Goal: Transaction & Acquisition: Subscribe to service/newsletter

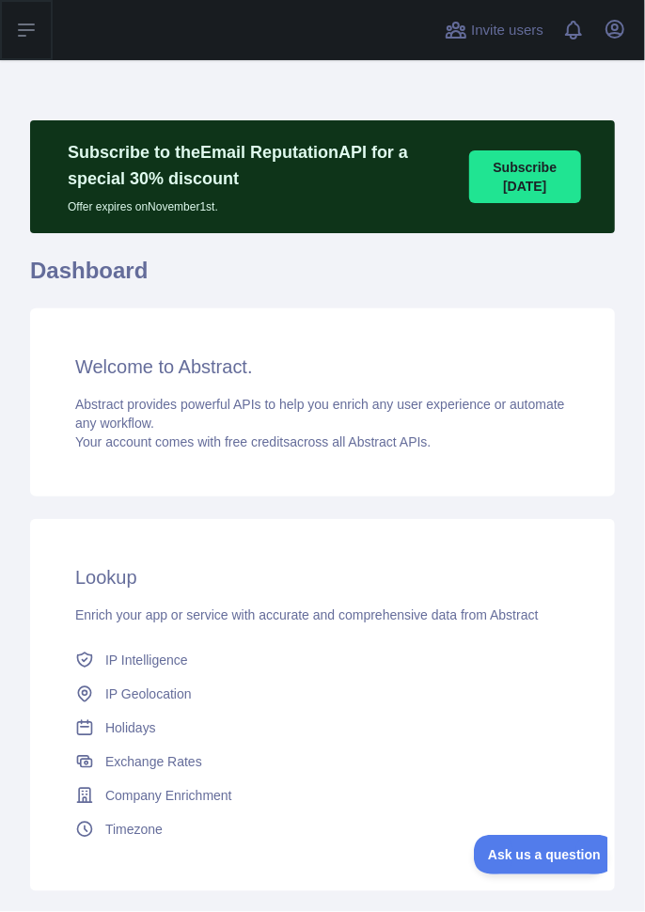
click at [13, 38] on button "Open sidebar" at bounding box center [26, 30] width 53 height 60
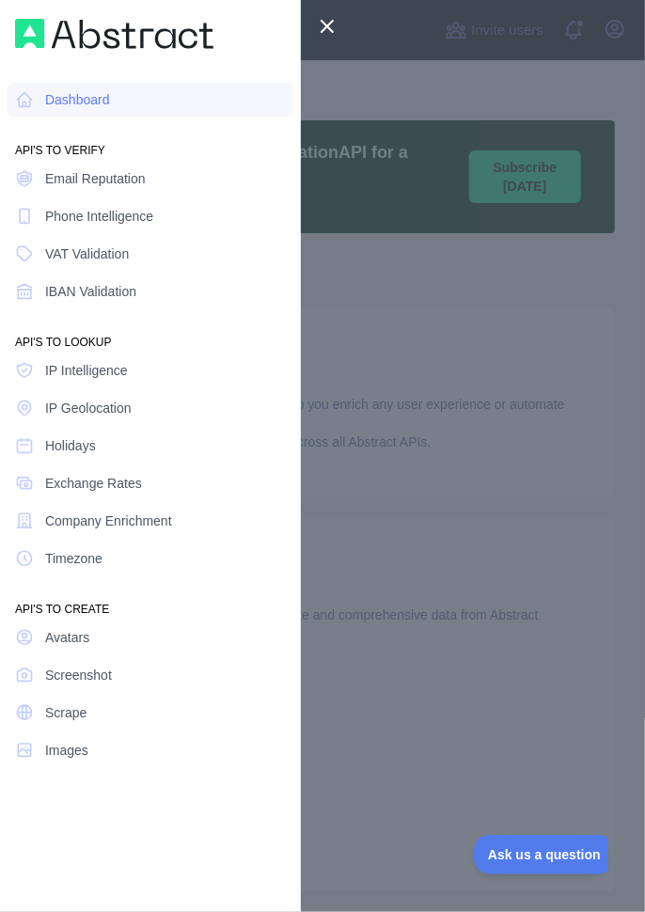
click at [45, 175] on span "Email Reputation" at bounding box center [95, 178] width 101 height 19
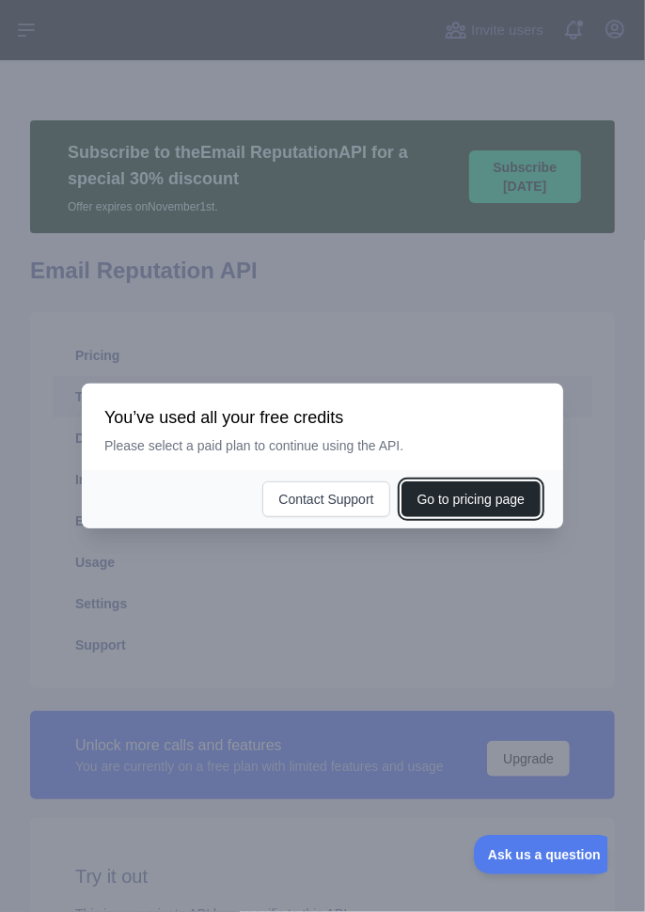
click at [430, 517] on button "Go to pricing page" at bounding box center [470, 499] width 139 height 36
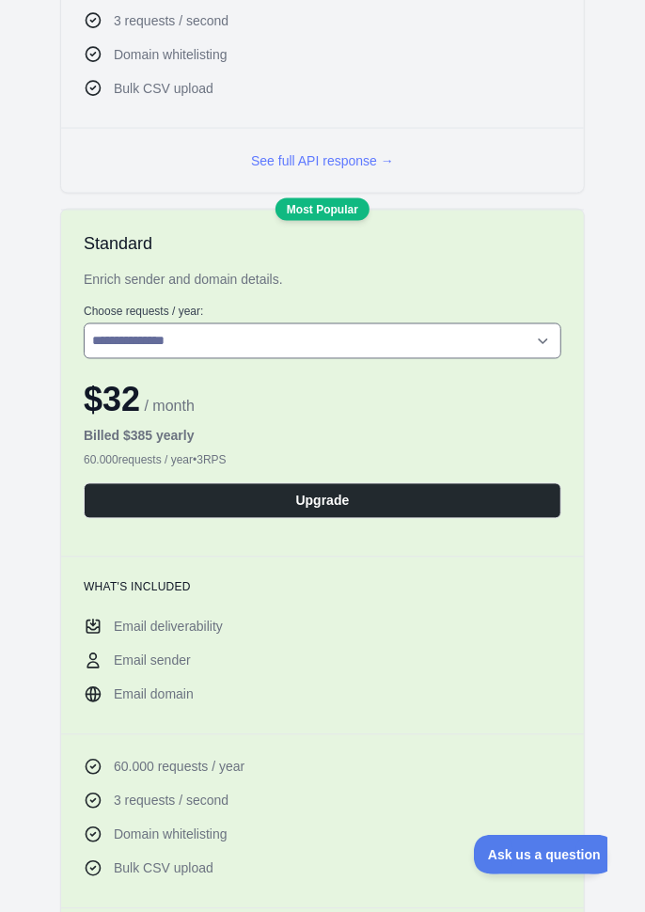
scroll to position [881, 0]
